Goal: Task Accomplishment & Management: Use online tool/utility

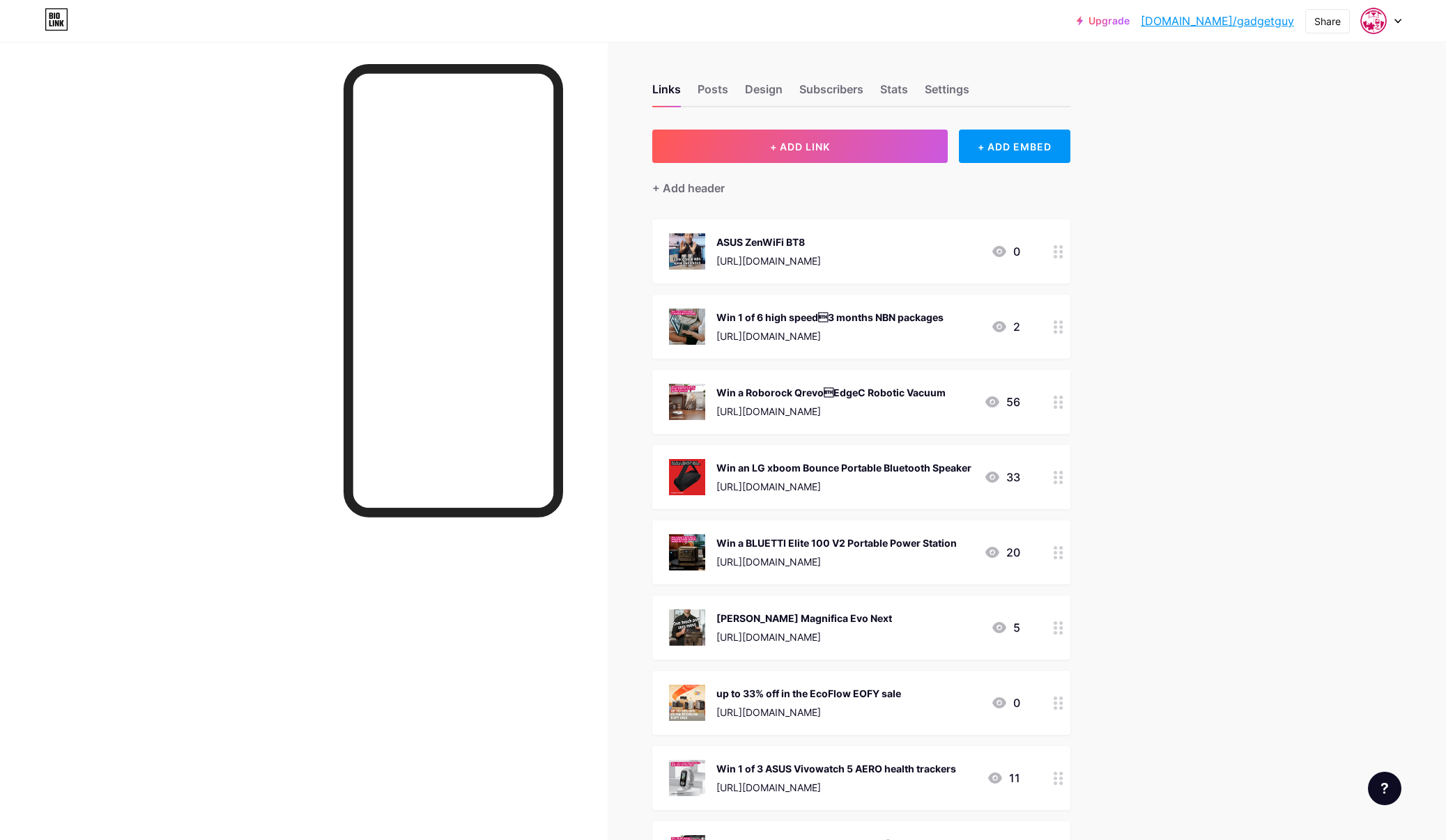
click at [215, 119] on div at bounding box center [304, 462] width 608 height 840
click at [783, 149] on span "+ ADD LINK" at bounding box center [800, 146] width 60 height 12
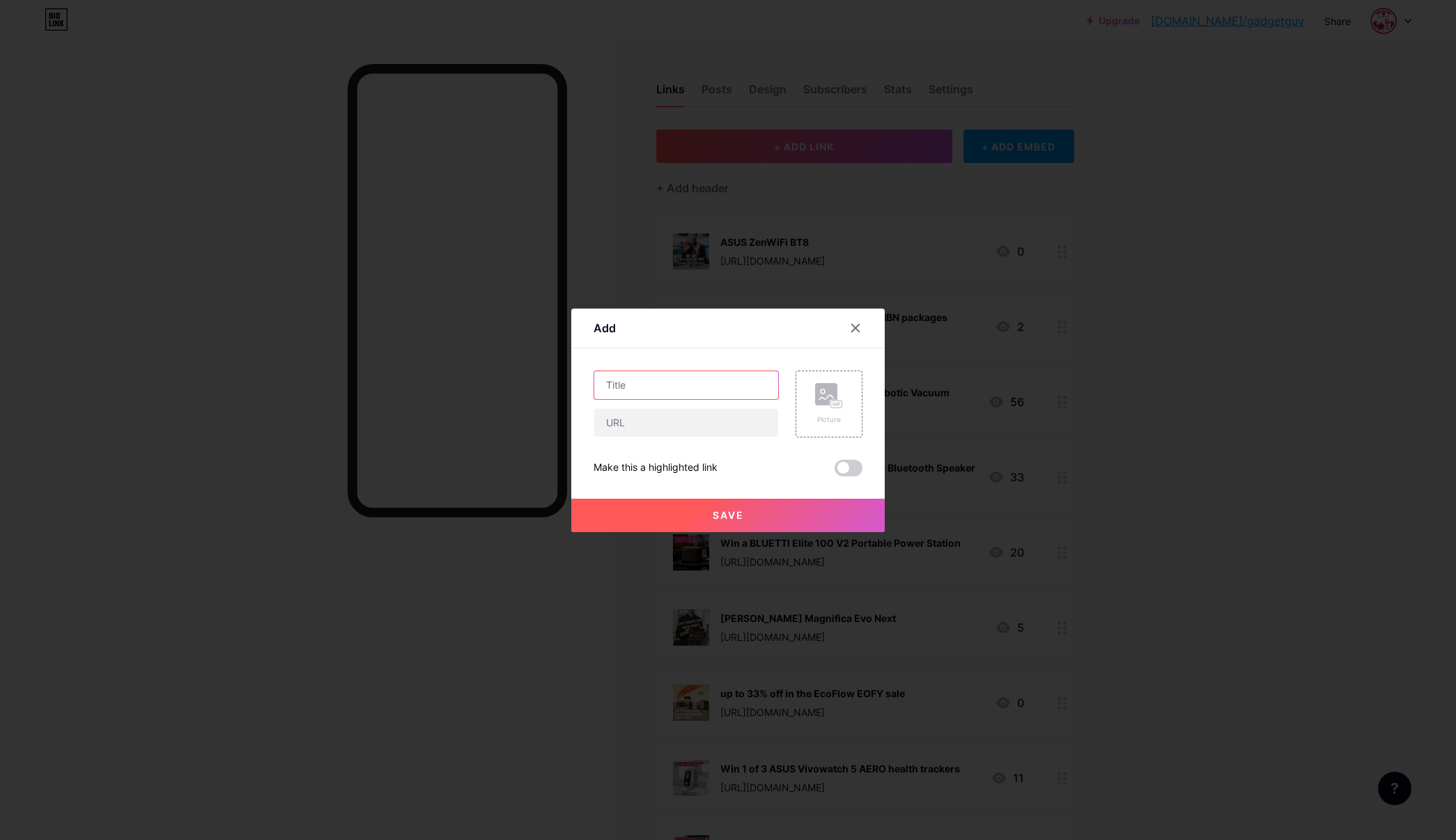
click at [666, 382] on input "text" at bounding box center [686, 384] width 184 height 28
click at [657, 391] on input "text" at bounding box center [686, 384] width 184 height 28
paste input "Norton 360 Platinum plus Norton prize pack"
type input "Norton 360 Platinum plus Norton prize pack"
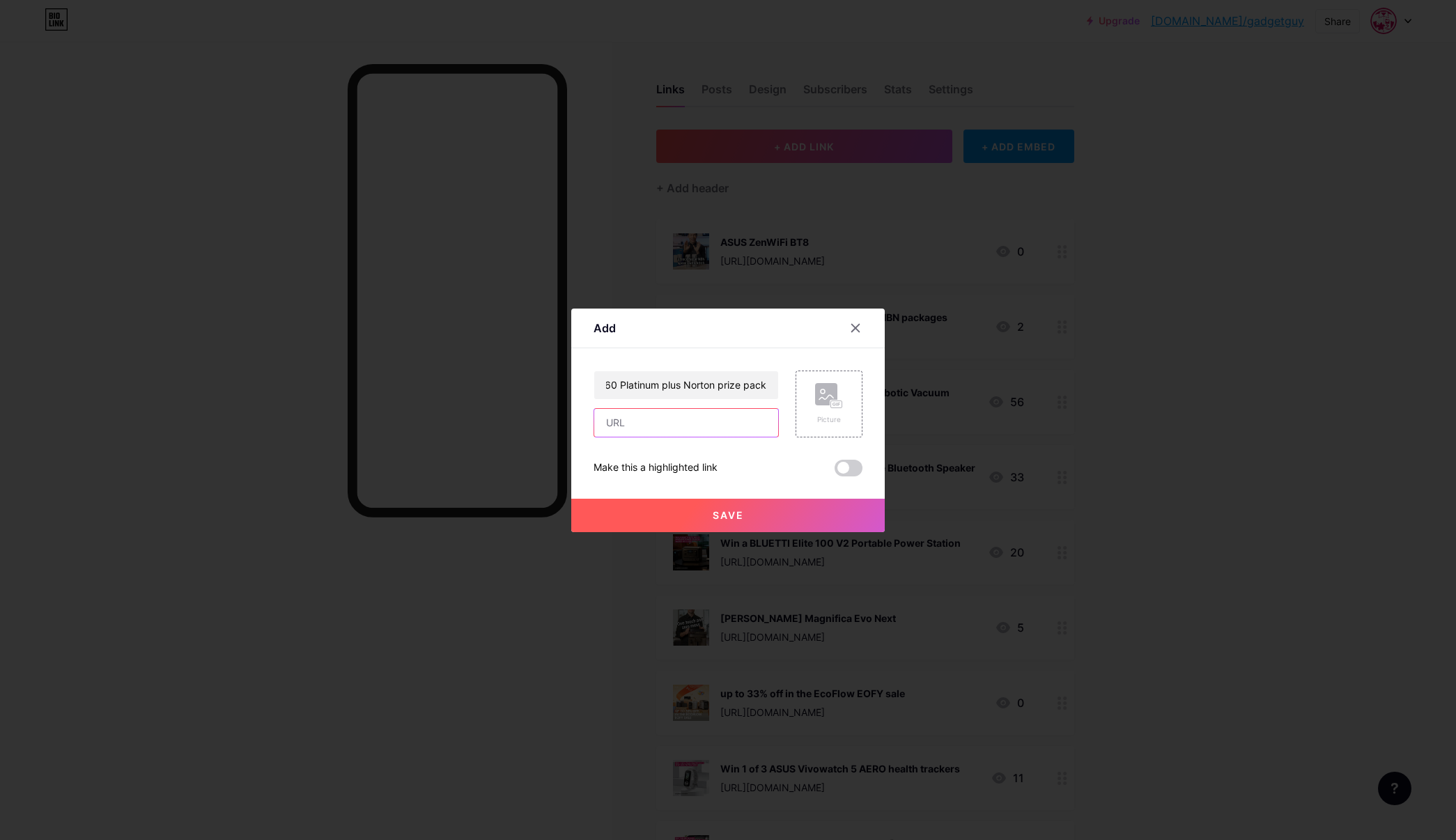
click at [630, 417] on input "text" at bounding box center [686, 422] width 184 height 28
click at [812, 397] on div "Picture" at bounding box center [829, 404] width 67 height 67
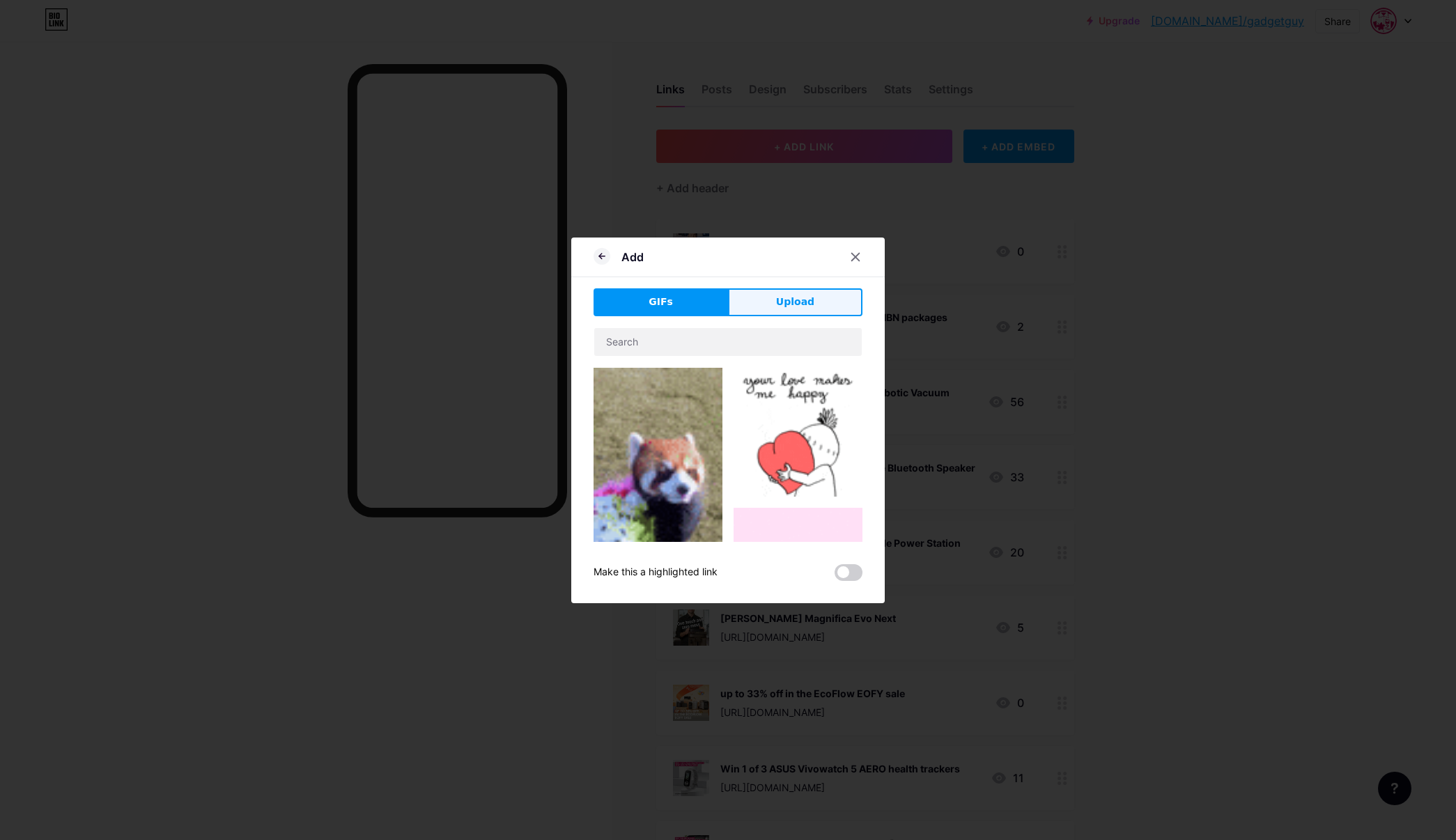
click at [772, 299] on button "Upload" at bounding box center [794, 302] width 134 height 28
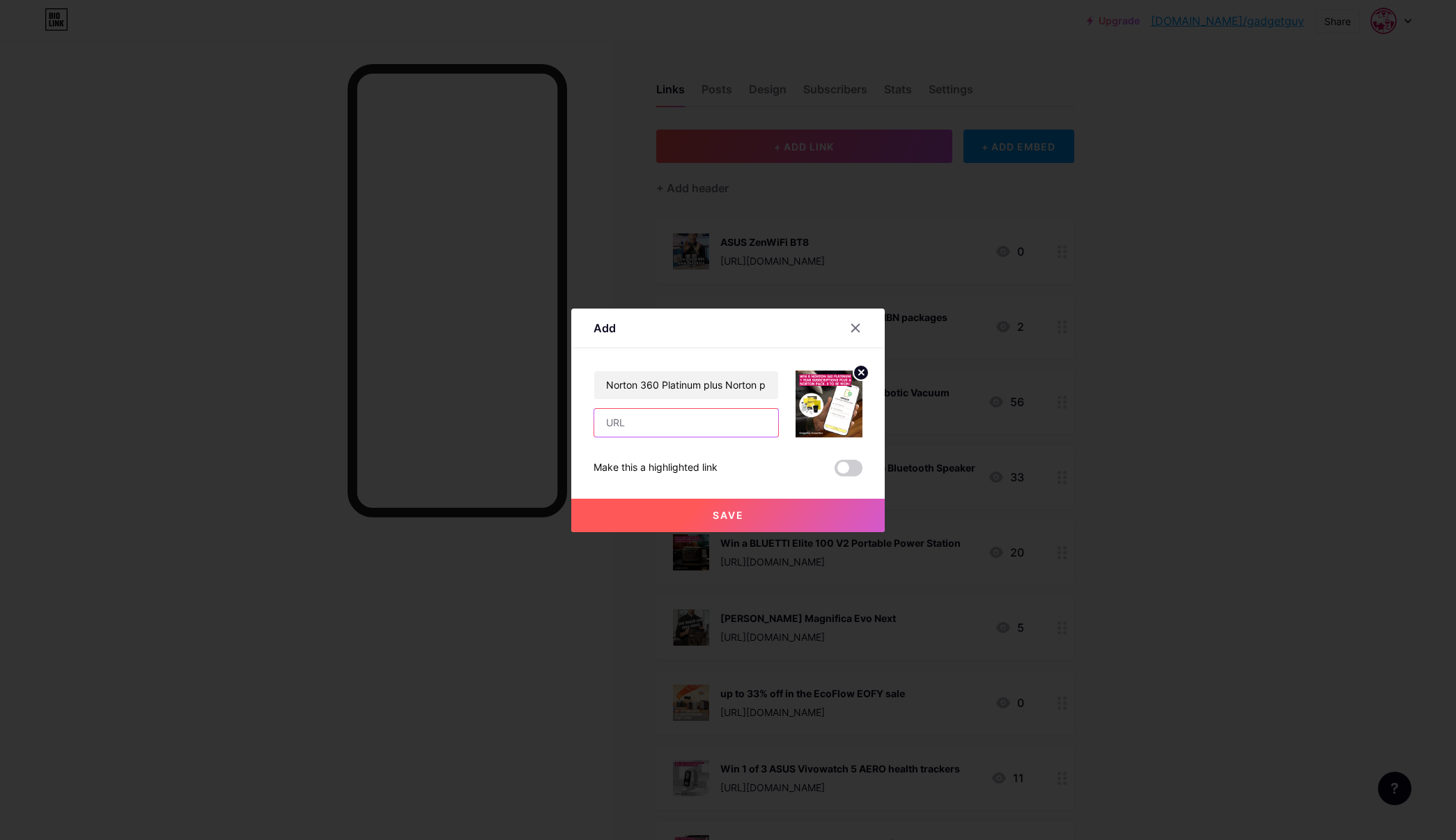
click at [676, 425] on input "text" at bounding box center [686, 422] width 184 height 28
click at [747, 419] on input "text" at bounding box center [686, 422] width 184 height 28
paste input "[URL][DOMAIN_NAME]"
type input "[URL][DOMAIN_NAME]"
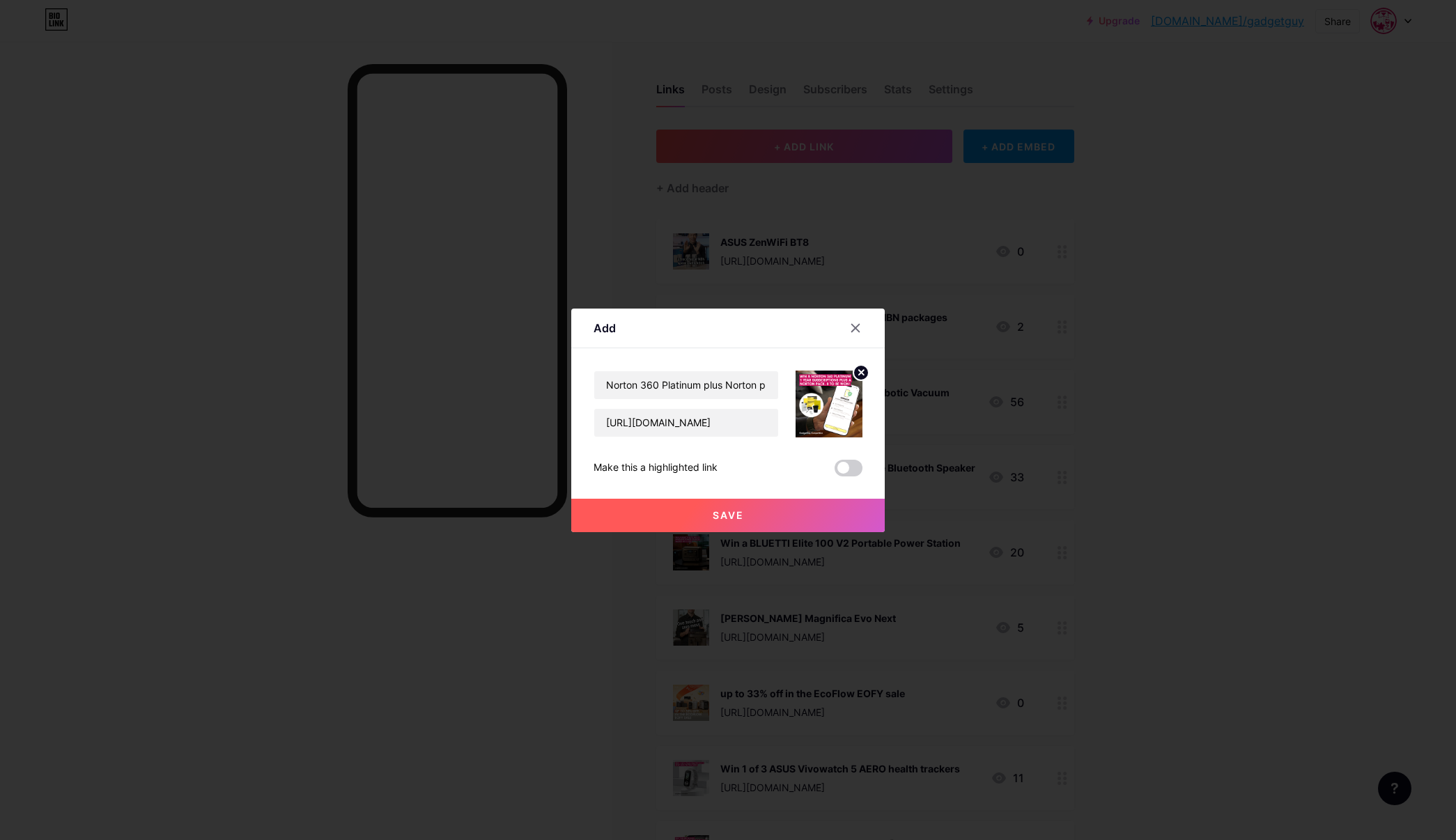
click at [726, 512] on span "Save" at bounding box center [728, 515] width 31 height 12
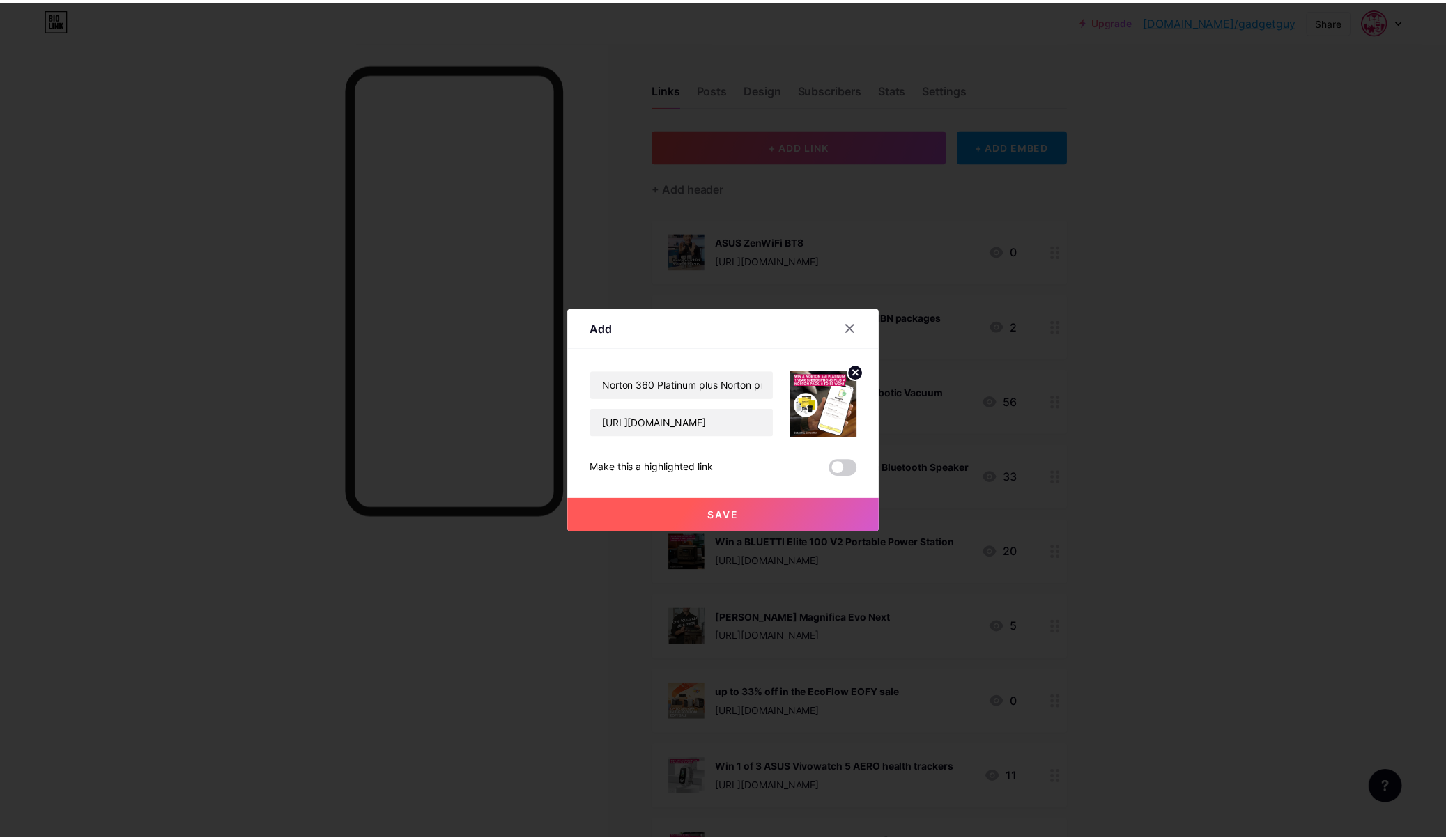
scroll to position [0, 0]
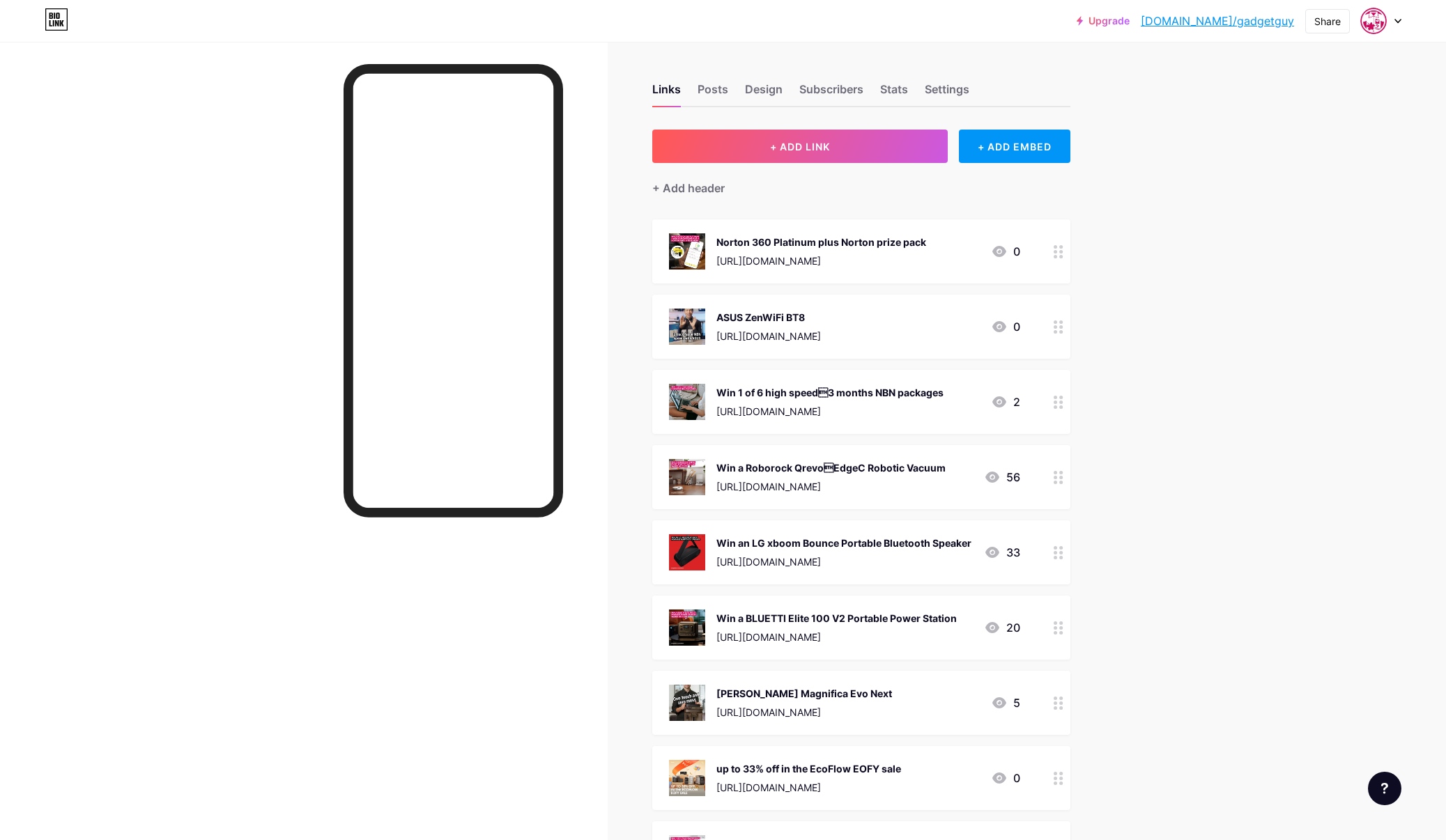
click at [225, 191] on div at bounding box center [304, 462] width 608 height 840
